Goal: Transaction & Acquisition: Subscribe to service/newsletter

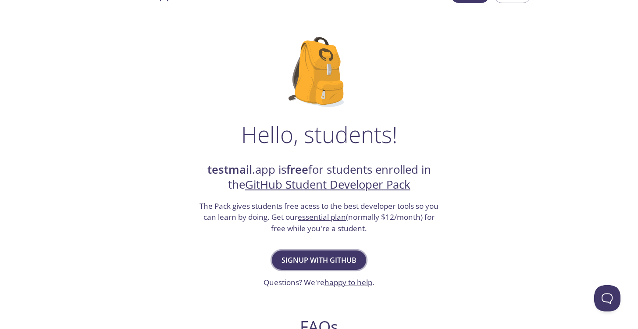
click at [337, 260] on span "Signup with GitHub" at bounding box center [318, 260] width 75 height 12
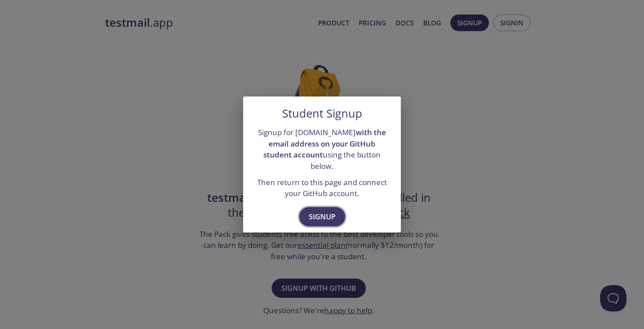
click at [321, 211] on span "Signup" at bounding box center [322, 216] width 27 height 12
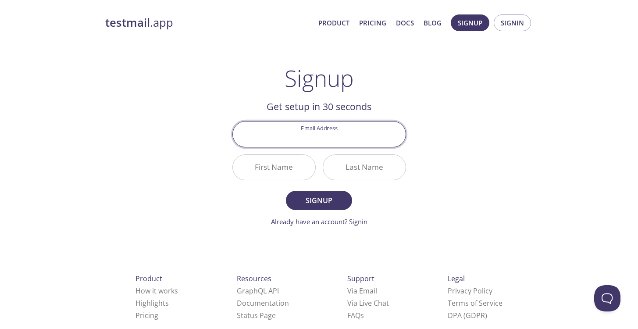
click at [316, 139] on input "Email Address" at bounding box center [319, 133] width 173 height 25
type input "aag"
type input "[EMAIL_ADDRESS][DOMAIN_NAME]"
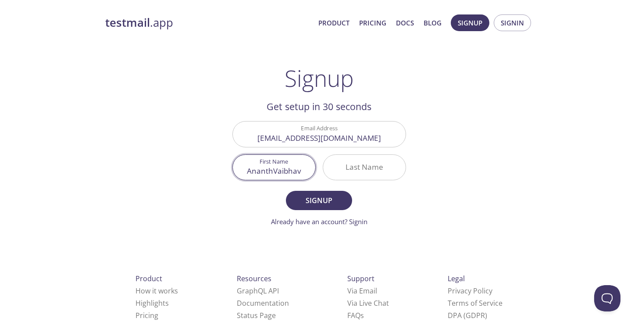
click at [266, 172] on input "AnanthVaibhav" at bounding box center [274, 167] width 82 height 25
type input "[PERSON_NAME]"
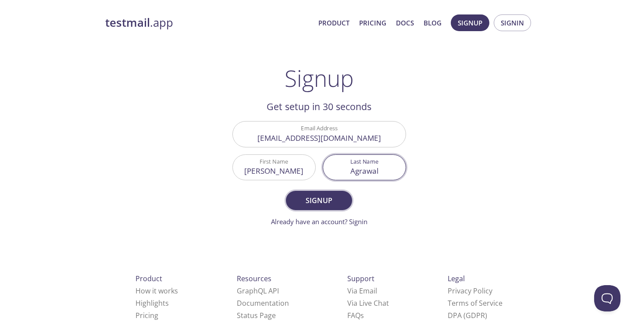
type input "Agrawal"
click at [322, 200] on span "Signup" at bounding box center [318, 200] width 46 height 12
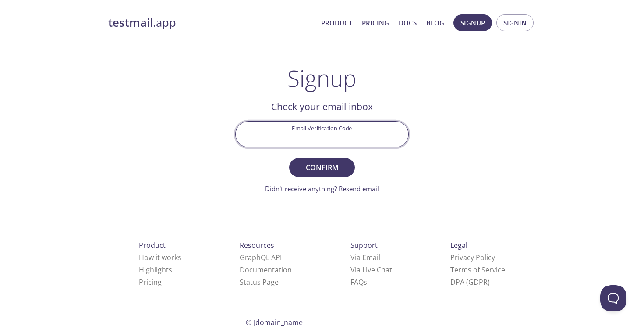
click at [348, 130] on input "Email Verification Code" at bounding box center [322, 133] width 173 height 25
type input "17DH1Q3"
click at [333, 160] on button "Confirm" at bounding box center [322, 167] width 66 height 19
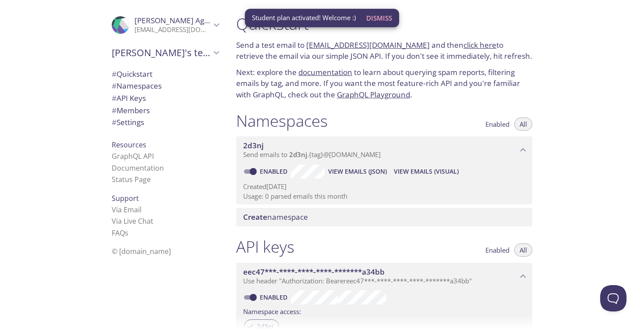
click at [373, 22] on span "Dismiss" at bounding box center [379, 17] width 26 height 11
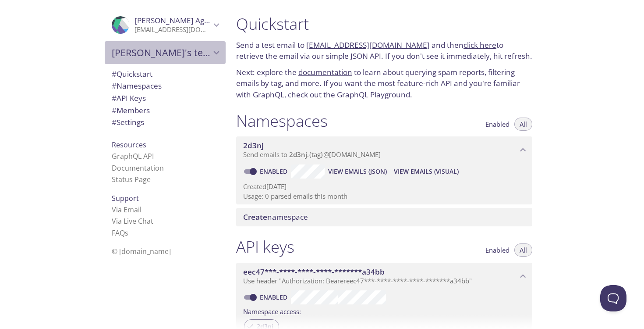
click at [211, 57] on icon "Ananth Vaibhav's team" at bounding box center [216, 52] width 11 height 11
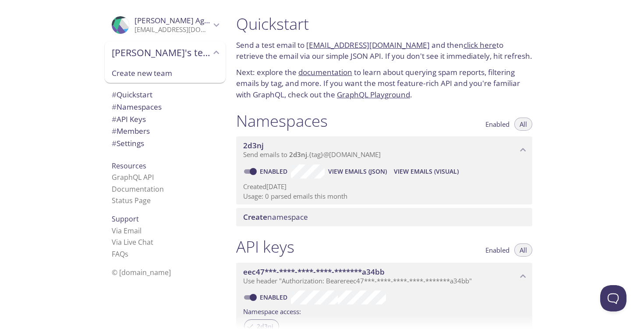
click at [211, 57] on icon "Ananth Vaibhav's team" at bounding box center [216, 52] width 11 height 11
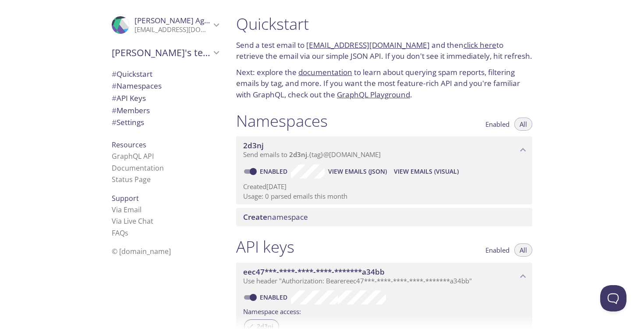
click at [211, 57] on icon "Ananth Vaibhav's team" at bounding box center [216, 52] width 11 height 11
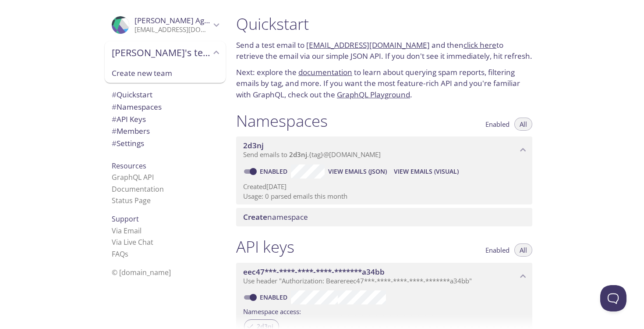
click at [211, 57] on icon "Ananth Vaibhav's team" at bounding box center [216, 52] width 11 height 11
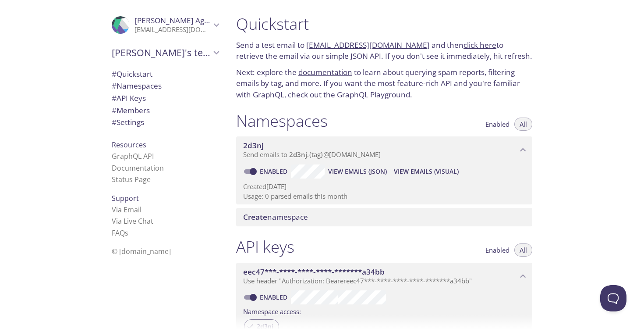
click at [472, 1] on div at bounding box center [322, 7] width 644 height 14
click at [472, 0] on div at bounding box center [322, 7] width 644 height 14
click at [426, 168] on span "View Emails (Visual)" at bounding box center [426, 171] width 65 height 11
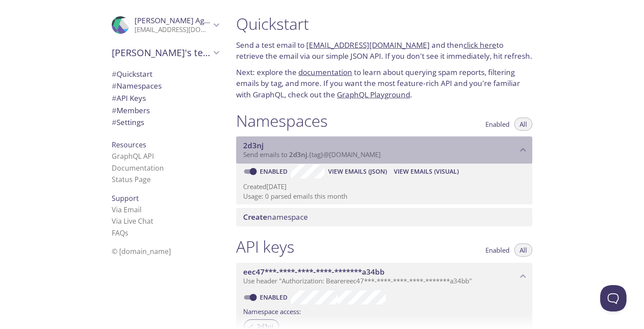
click at [392, 153] on p "Send emails to 2d3nj . {tag} @inbox.testmail.app" at bounding box center [380, 154] width 274 height 9
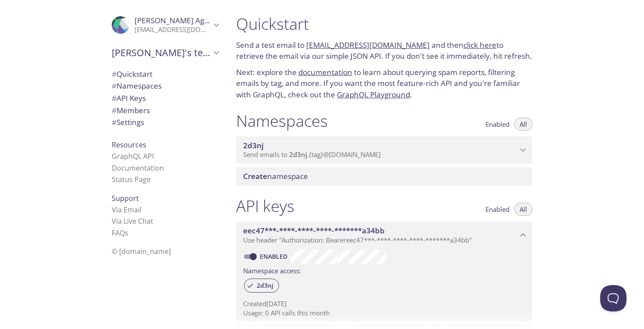
click at [392, 153] on p "Send emails to 2d3nj . {tag} @inbox.testmail.app" at bounding box center [380, 154] width 274 height 9
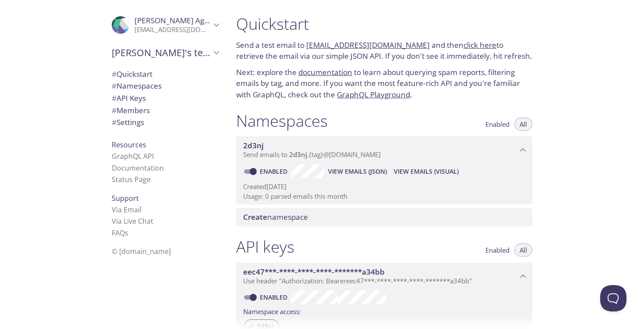
click at [445, 151] on p "Send emails to 2d3nj . {tag} @inbox.testmail.app" at bounding box center [380, 154] width 274 height 9
